Goal: Check status

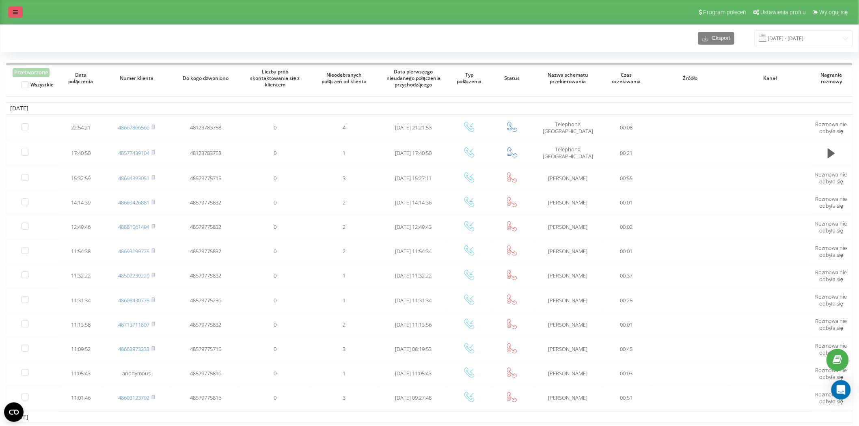
click at [18, 13] on link at bounding box center [15, 11] width 15 height 11
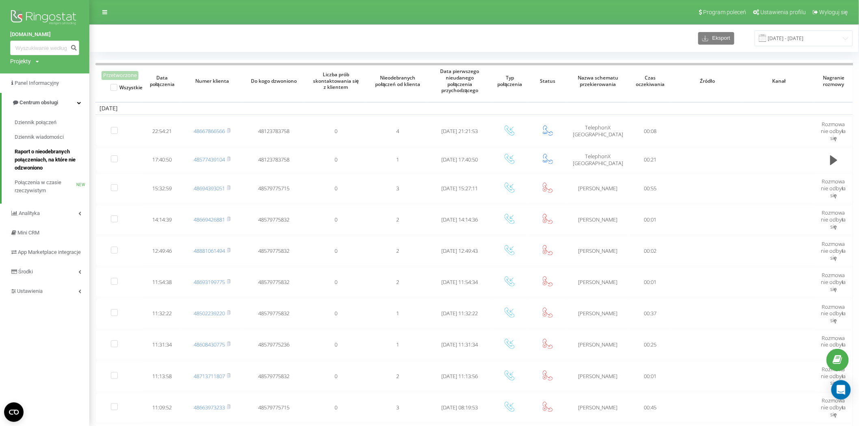
click at [43, 157] on span "Raport o nieodebranych połączeniach, na które nie odzwoniono" at bounding box center [50, 160] width 71 height 24
